Goal: Task Accomplishment & Management: Complete application form

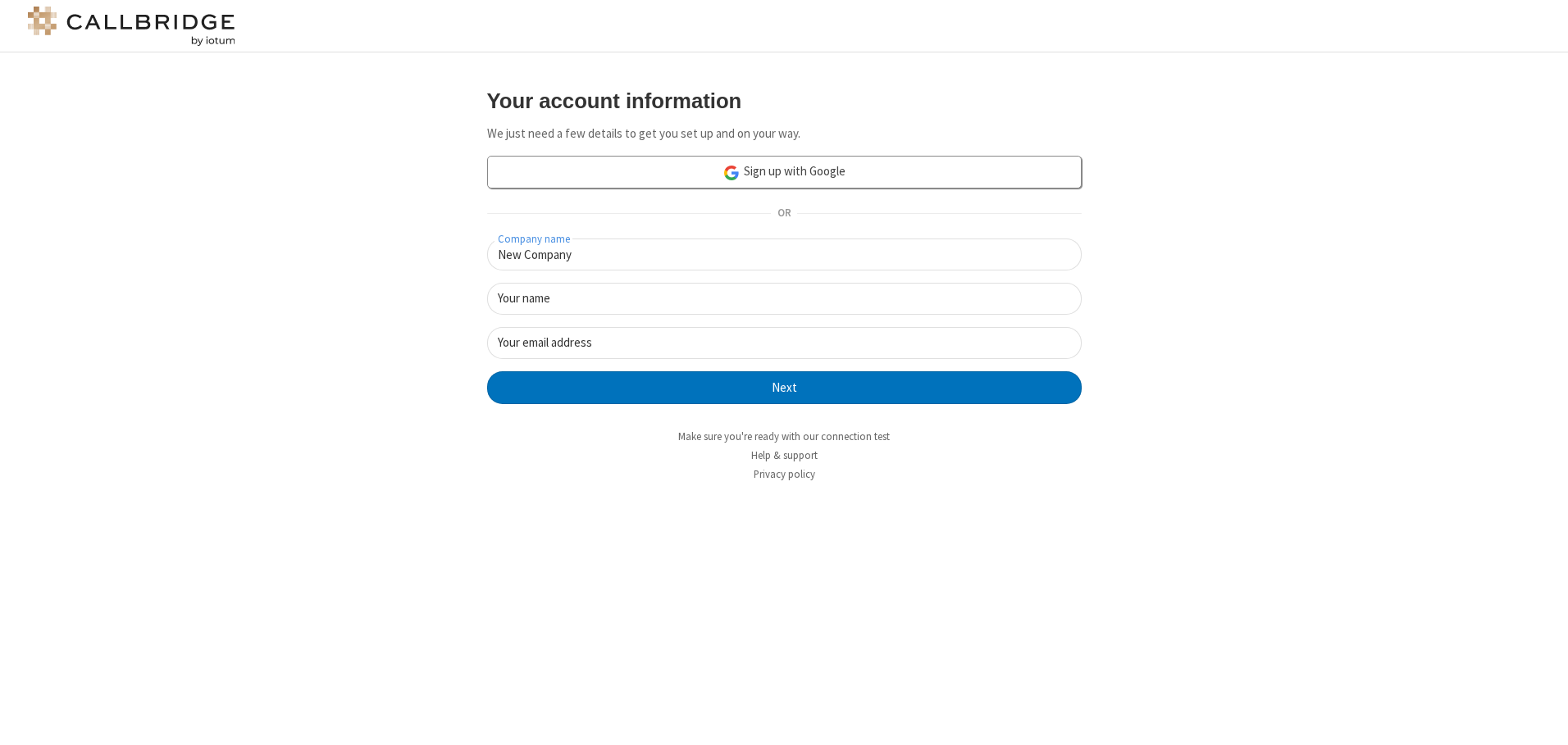
type input "New Company"
type input "New User"
type input "[EMAIL_ADDRESS][DOMAIN_NAME]"
click button "Next" at bounding box center [784, 387] width 595 height 33
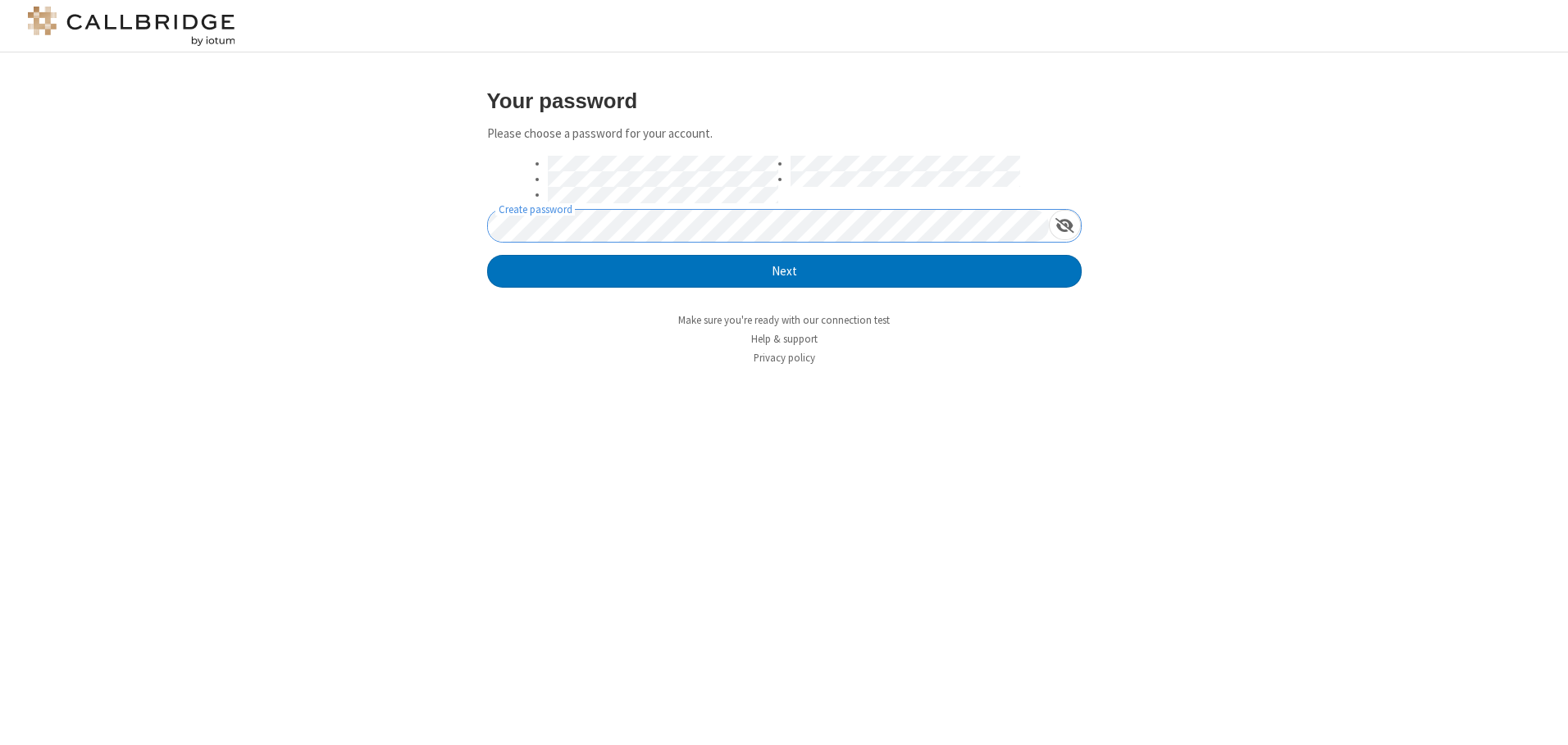
click at [487, 255] on button "Next" at bounding box center [784, 271] width 595 height 33
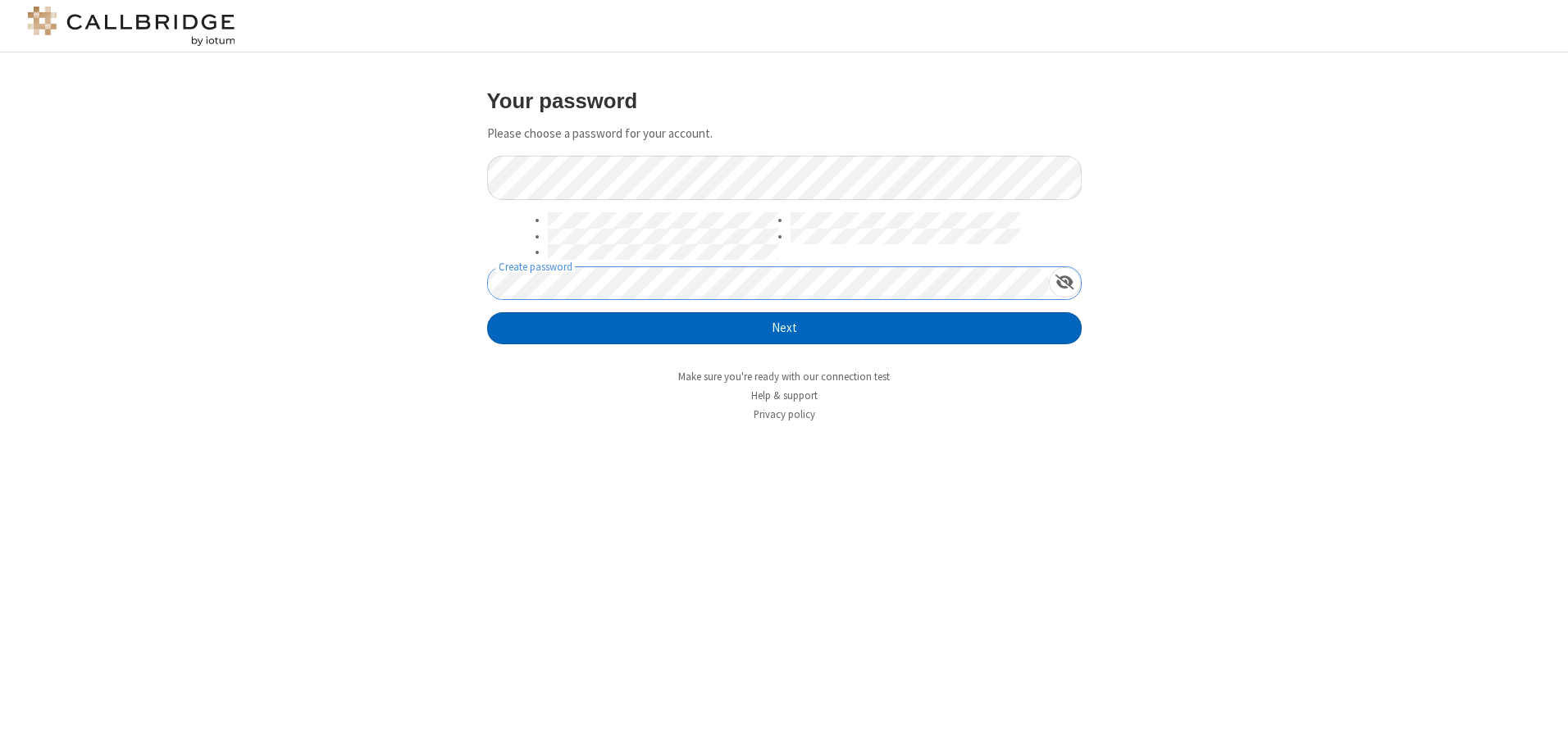
click at [784, 328] on button "Next" at bounding box center [784, 328] width 595 height 33
